Goal: Transaction & Acquisition: Book appointment/travel/reservation

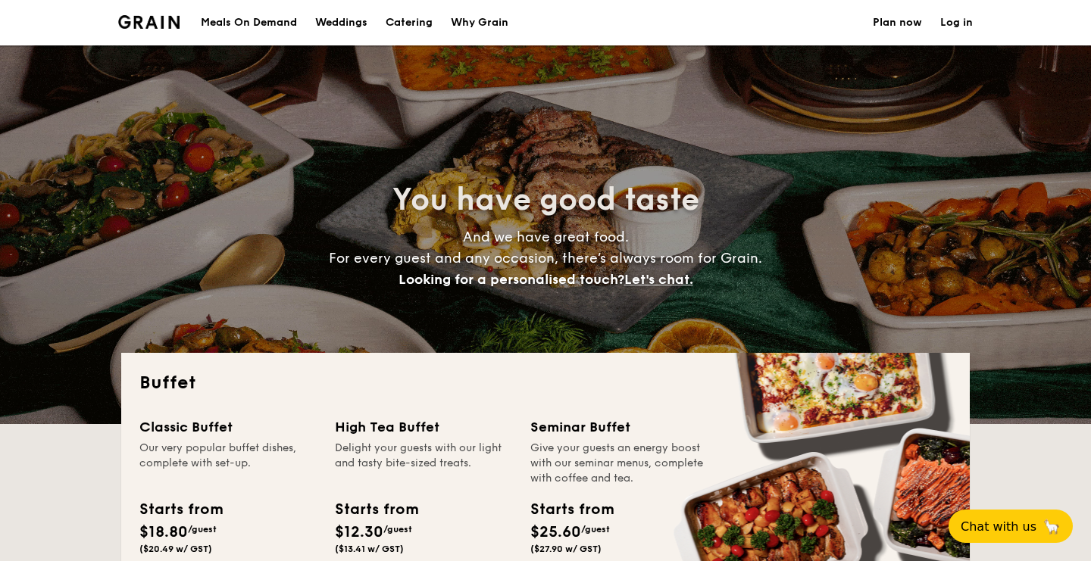
select select
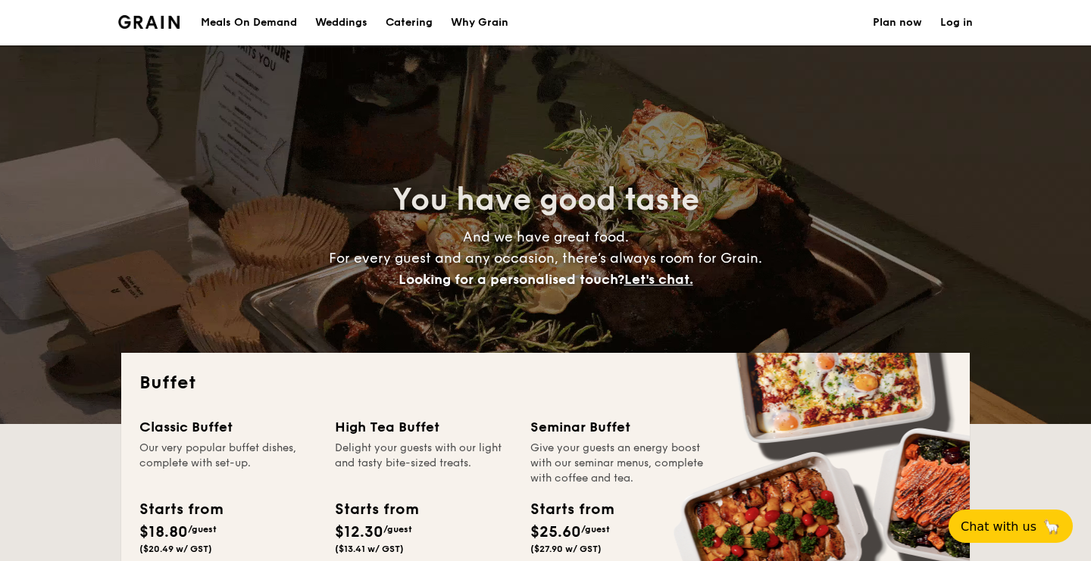
click at [270, 24] on div "Meals On Demand" at bounding box center [249, 22] width 96 height 45
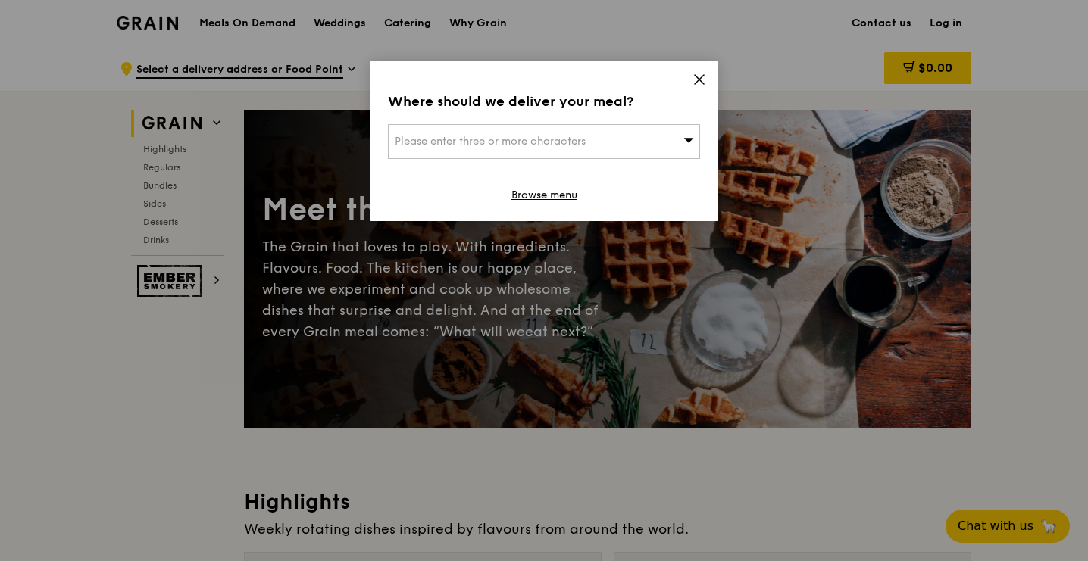
click at [645, 139] on div "Please enter three or more characters" at bounding box center [544, 141] width 312 height 35
type input "c"
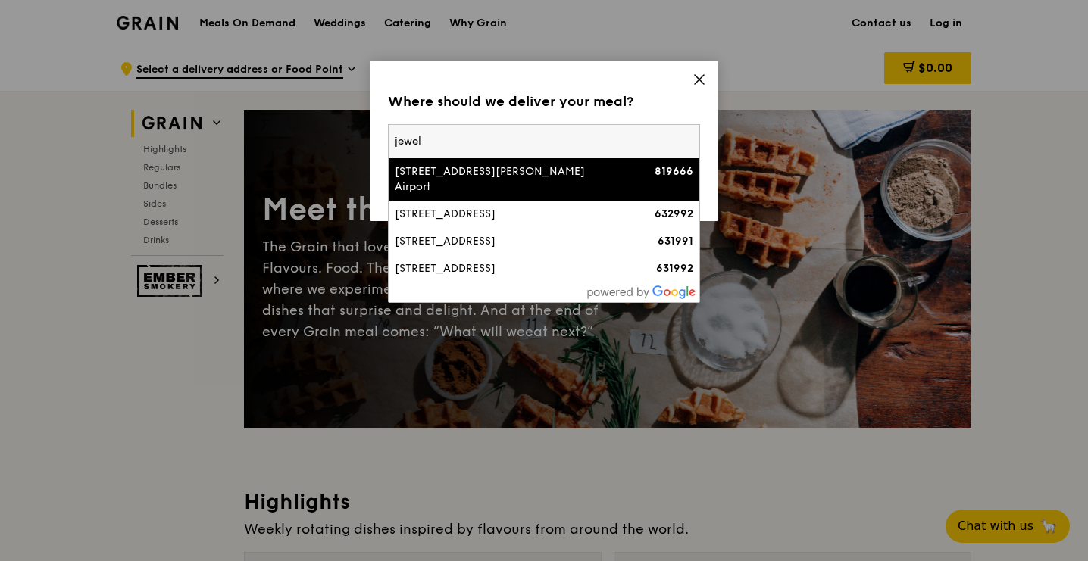
type input "jewel"
click at [562, 167] on div "[STREET_ADDRESS][PERSON_NAME] Airport" at bounding box center [507, 179] width 224 height 30
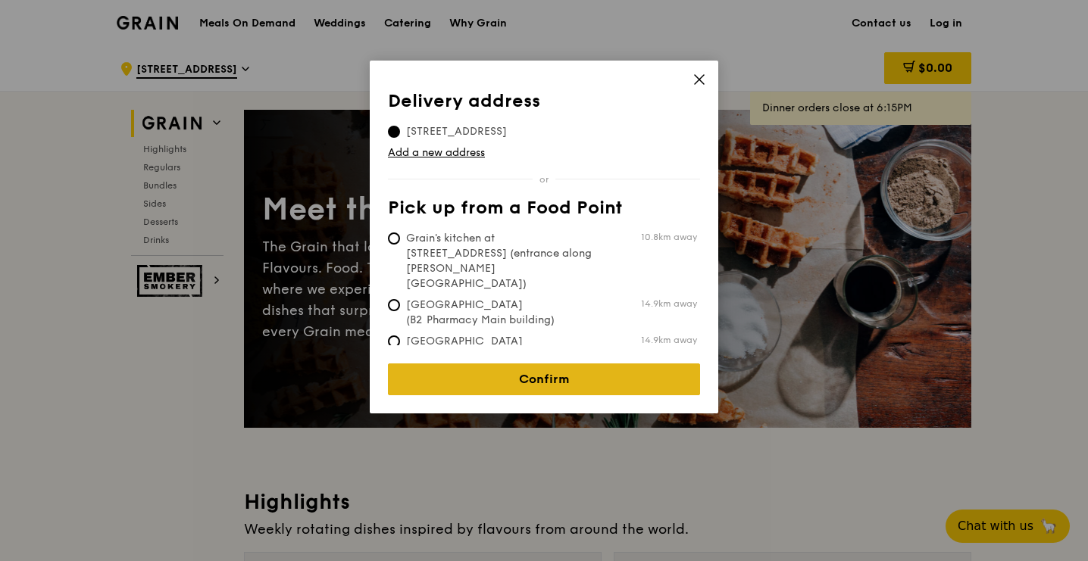
click at [526, 371] on link "Confirm" at bounding box center [544, 380] width 312 height 32
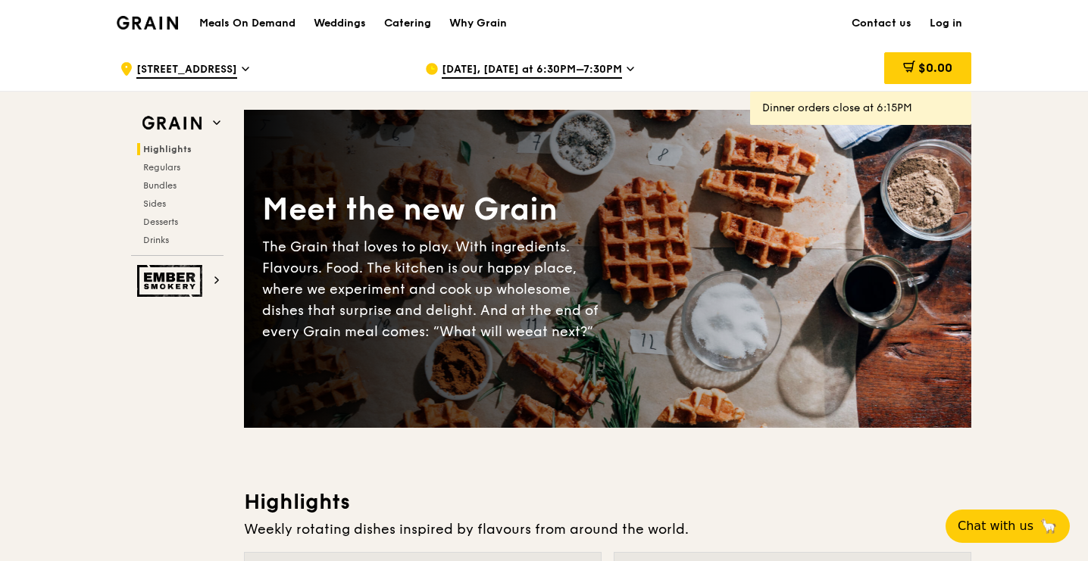
click at [402, 30] on div "Catering" at bounding box center [407, 23] width 47 height 45
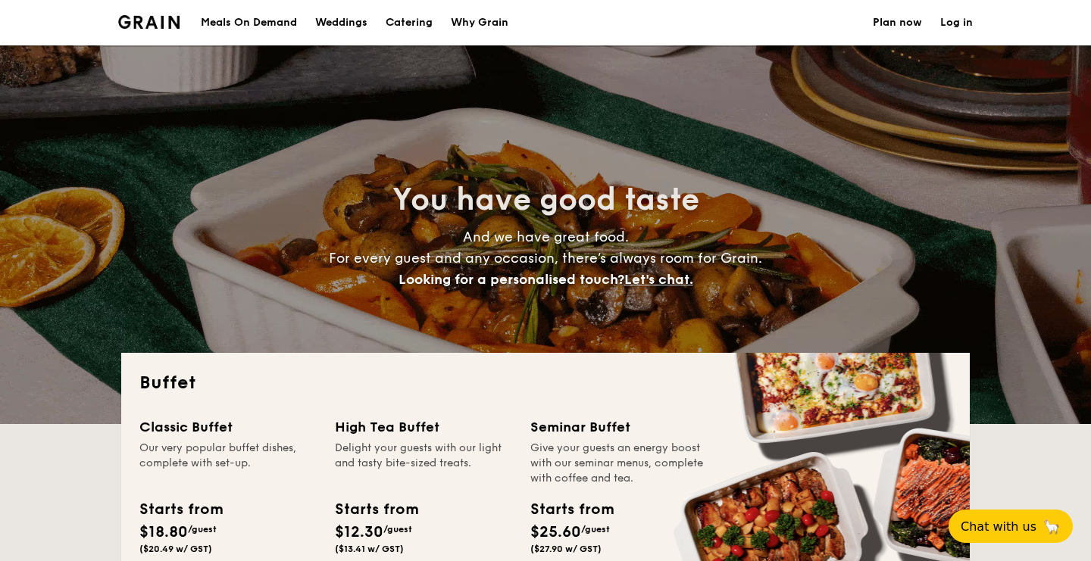
select select
